Goal: Information Seeking & Learning: Understand process/instructions

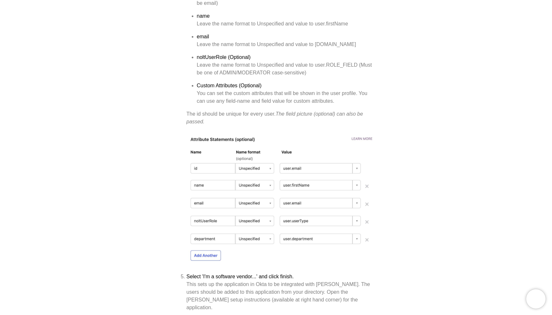
scroll to position [1888, 0]
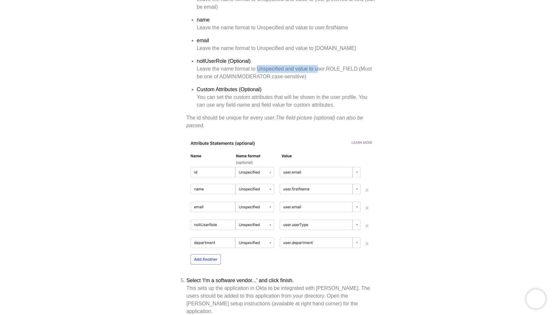
drag, startPoint x: 258, startPoint y: 64, endPoint x: 319, endPoint y: 64, distance: 60.9
click at [319, 65] on div "Leave the name format to Unspecified and value to user.ROLE_FIELD (Must be one …" at bounding box center [286, 72] width 179 height 15
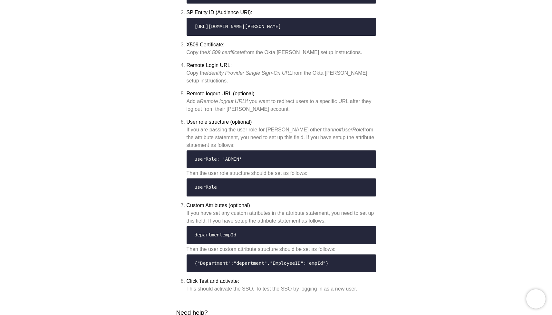
scroll to position [2285, 0]
